Goal: Information Seeking & Learning: Check status

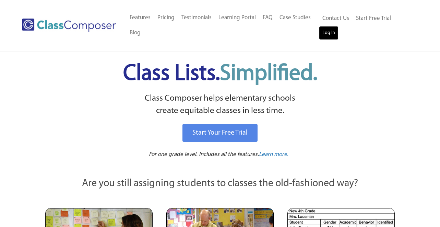
click at [323, 36] on link "Log In" at bounding box center [329, 33] width 20 height 14
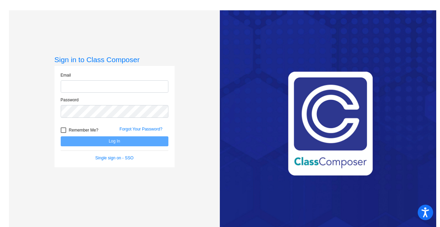
type input "hstine@hershey.k12.pa.us"
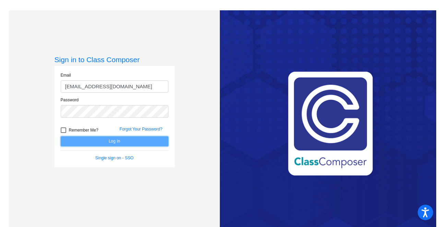
click at [141, 141] on button "Log In" at bounding box center [115, 141] width 108 height 10
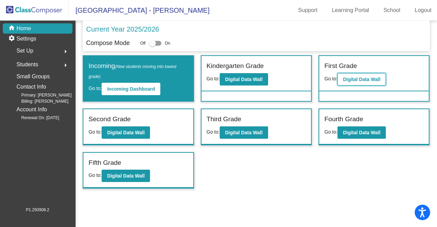
click at [357, 76] on button "Digital Data Wall" at bounding box center [361, 79] width 48 height 12
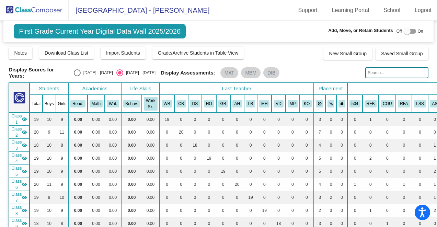
click at [376, 72] on input "text" at bounding box center [396, 72] width 63 height 11
type input "nardo"
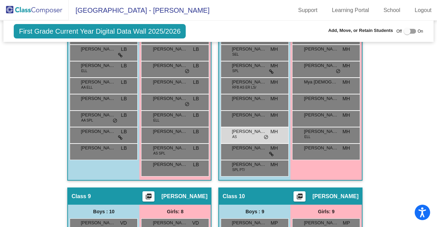
scroll to position [973, 0]
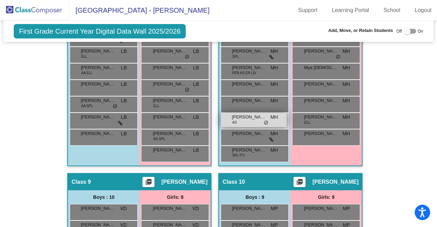
click at [253, 120] on div "Joseph Nardo AS MH lock do_not_disturb_alt" at bounding box center [254, 120] width 66 height 14
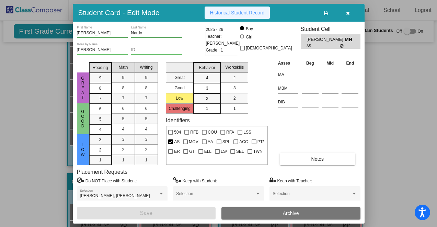
click at [238, 13] on span "Historical Student Record" at bounding box center [237, 12] width 55 height 5
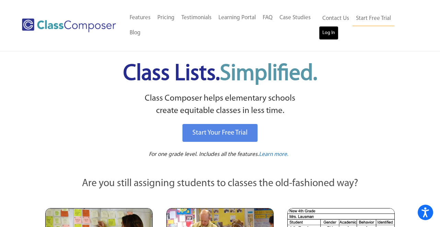
click at [335, 30] on link "Log In" at bounding box center [329, 33] width 20 height 14
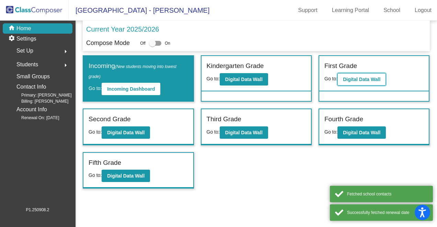
click at [361, 82] on button "Digital Data Wall" at bounding box center [361, 79] width 48 height 12
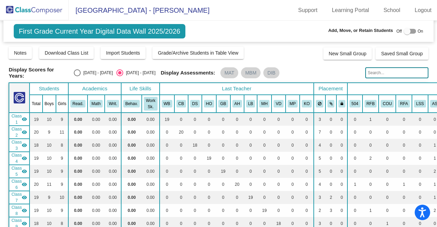
click at [89, 72] on div "[DATE] - [DATE]" at bounding box center [97, 73] width 32 height 6
click at [77, 76] on input "[DATE] - [DATE]" at bounding box center [77, 76] width 0 height 0
radio input "true"
